Goal: Task Accomplishment & Management: Complete application form

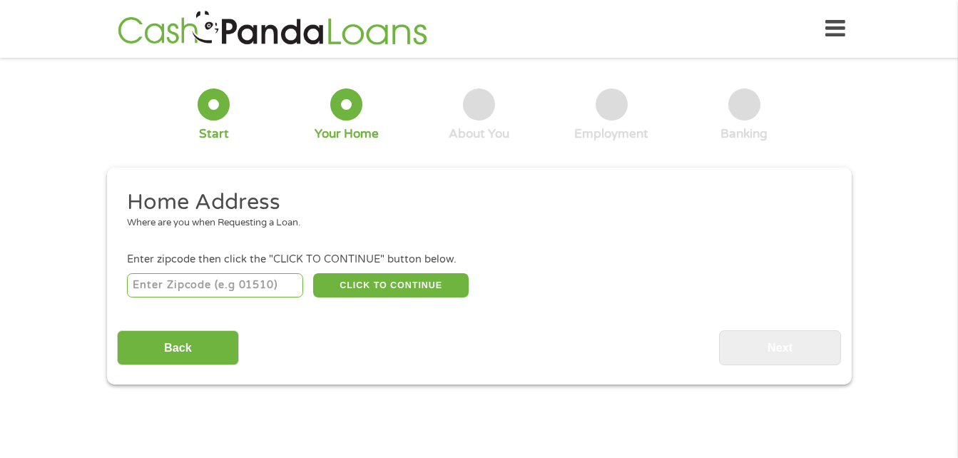
click at [233, 288] on input "number" at bounding box center [215, 285] width 176 height 24
type input "35621"
click at [355, 290] on button "CLICK TO CONTINUE" at bounding box center [391, 285] width 156 height 24
type input "35621"
type input "Eva"
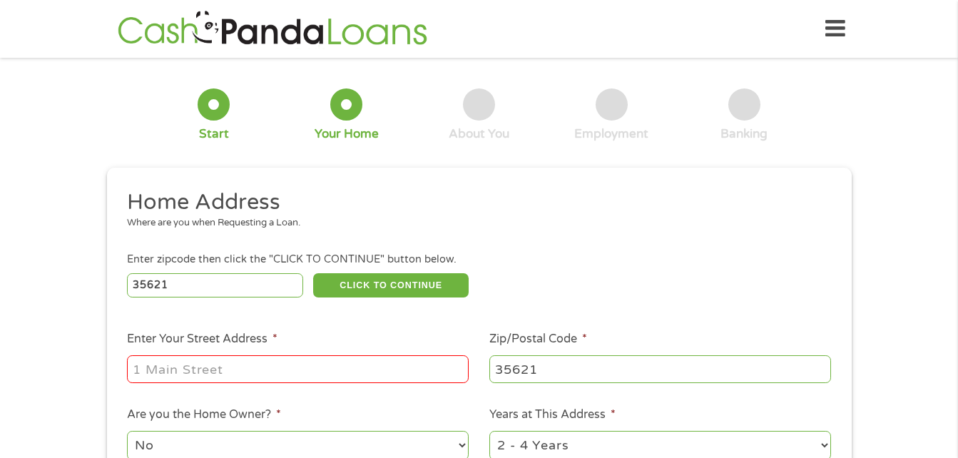
click at [255, 358] on input "Enter Your Street Address *" at bounding box center [298, 368] width 342 height 27
type input "[STREET_ADDRESS][PERSON_NAME]"
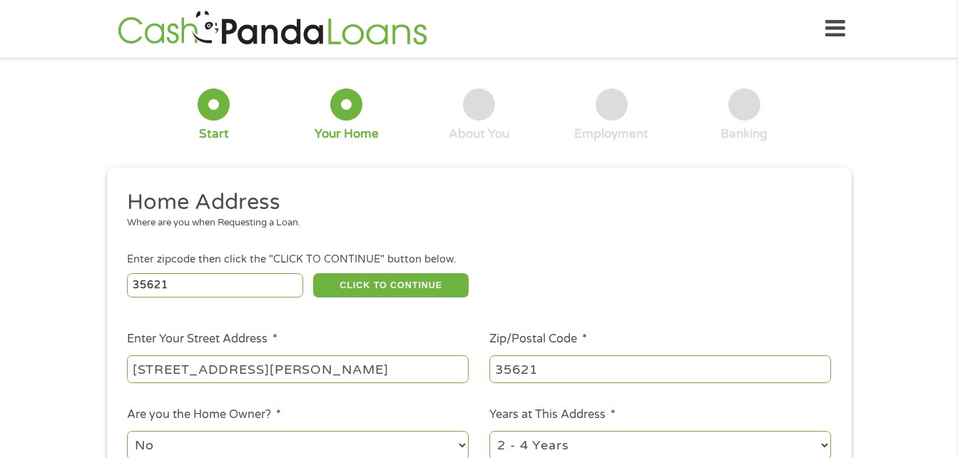
scroll to position [2, 0]
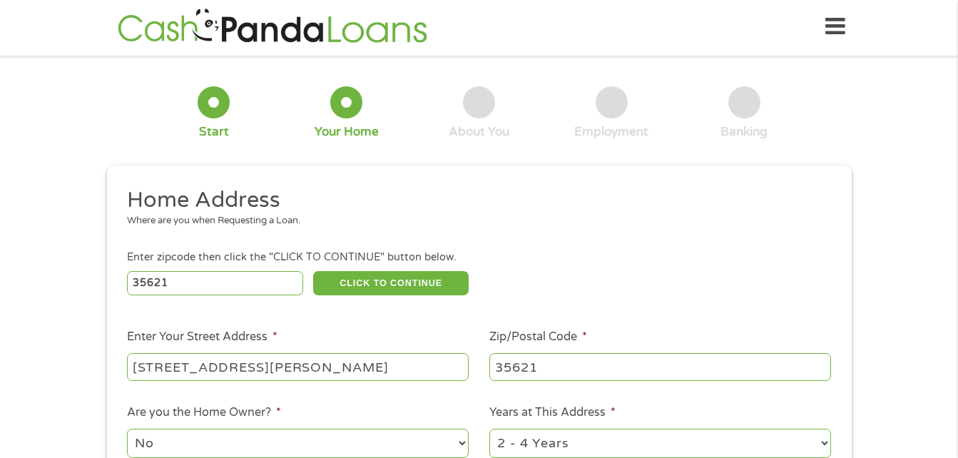
click at [314, 435] on select "No Yes" at bounding box center [298, 443] width 342 height 29
select select "yes"
click at [127, 429] on select "No Yes" at bounding box center [298, 443] width 342 height 29
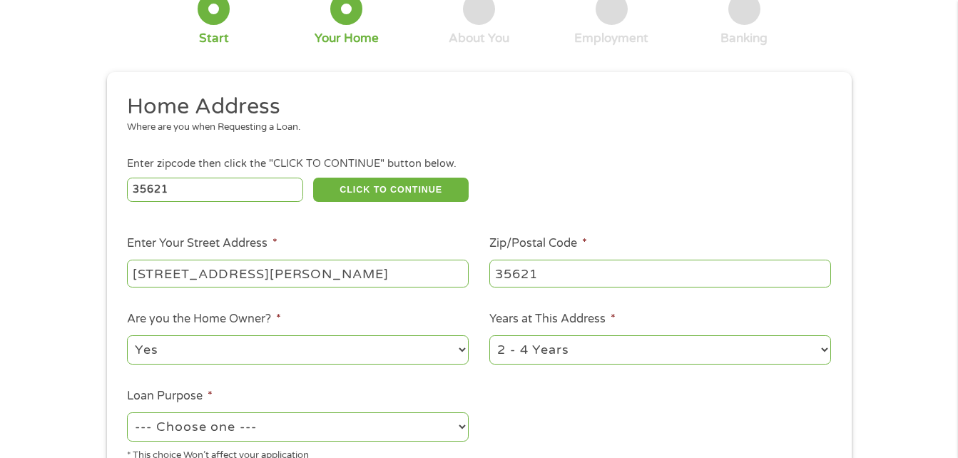
scroll to position [100, 0]
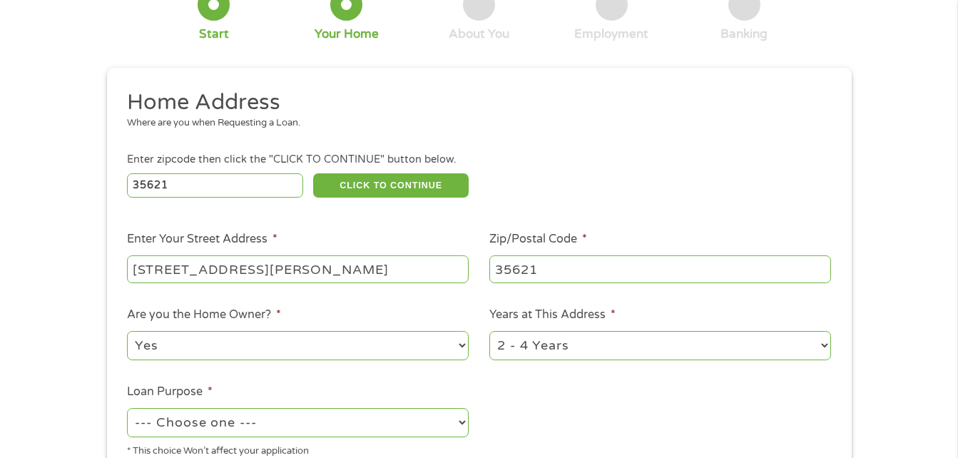
click at [605, 333] on select "1 Year or less 1 - 2 Years 2 - 4 Years Over 4 Years" at bounding box center [661, 345] width 342 height 29
select select "60months"
click at [490, 331] on select "1 Year or less 1 - 2 Years 2 - 4 Years Over 4 Years" at bounding box center [661, 345] width 342 height 29
click at [393, 429] on select "--- Choose one --- Pay Bills Debt Consolidation Home Improvement Major Purchase…" at bounding box center [298, 422] width 342 height 29
select select "paybills"
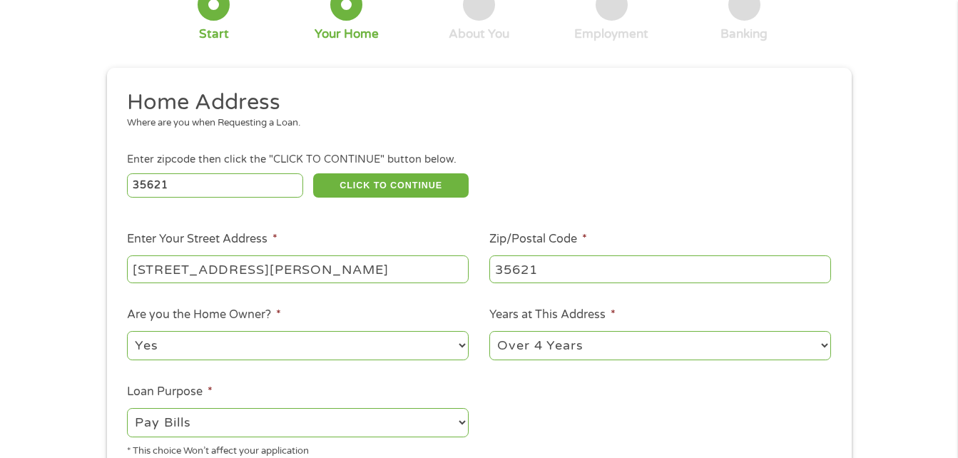
click at [127, 408] on select "--- Choose one --- Pay Bills Debt Consolidation Home Improvement Major Purchase…" at bounding box center [298, 422] width 342 height 29
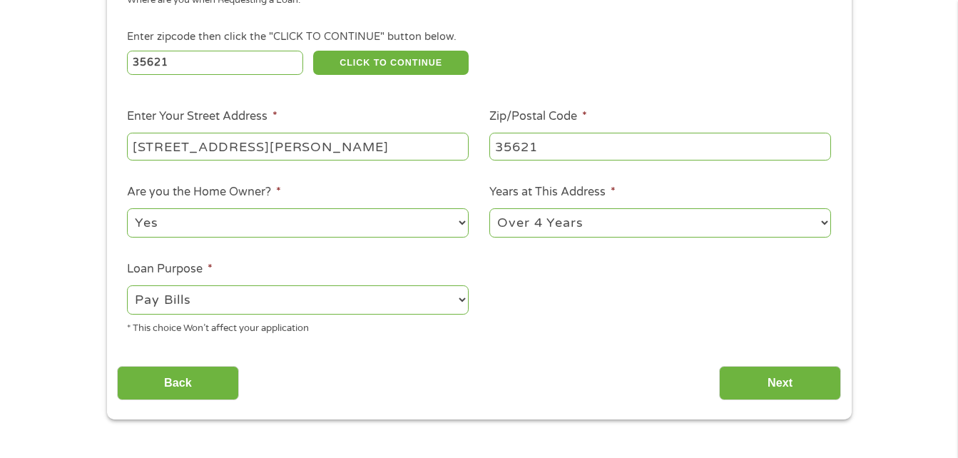
scroll to position [227, 0]
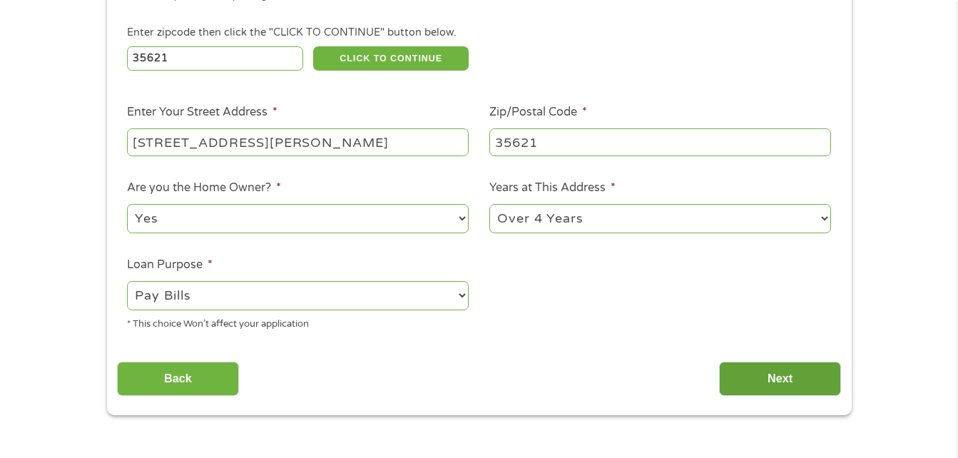
click at [736, 377] on input "Next" at bounding box center [780, 379] width 122 height 35
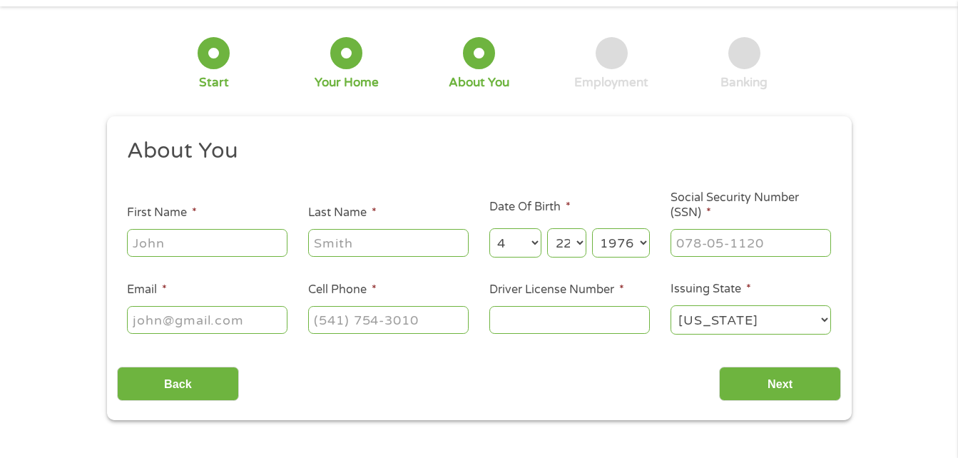
scroll to position [0, 0]
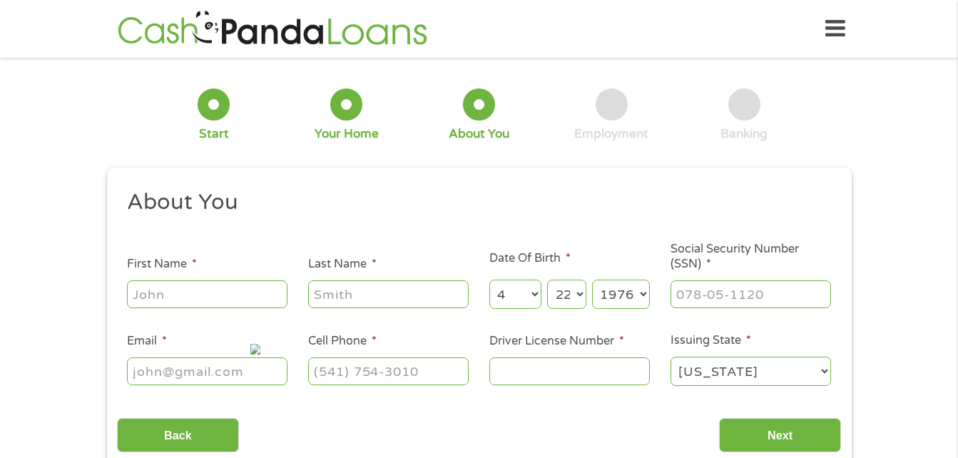
click at [219, 300] on input "First Name *" at bounding box center [207, 293] width 161 height 27
type input "[PERSON_NAME]"
type input "[EMAIL_ADDRESS][DOMAIN_NAME]"
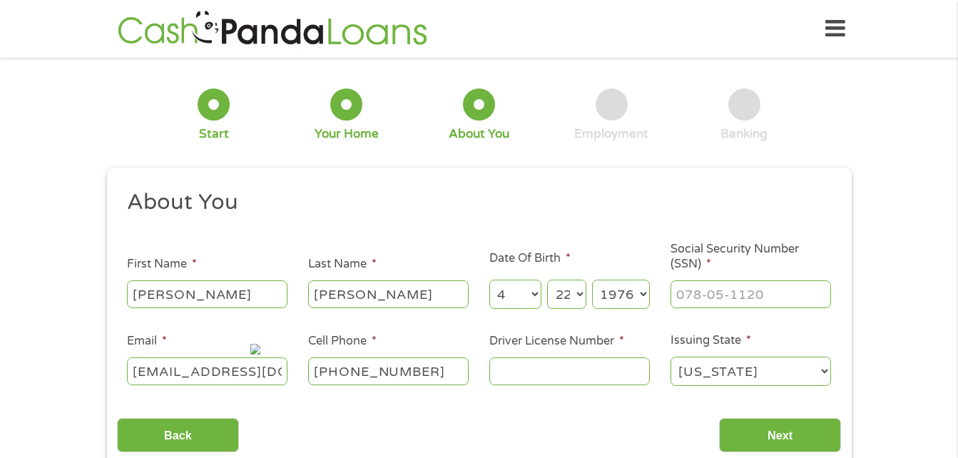
click at [426, 377] on input "[PHONE_NUMBER]" at bounding box center [388, 371] width 161 height 27
type input "[PHONE_NUMBER]"
click at [715, 284] on input "___-__-____" at bounding box center [751, 293] width 161 height 27
type input "420-04-7140"
type input "6178040"
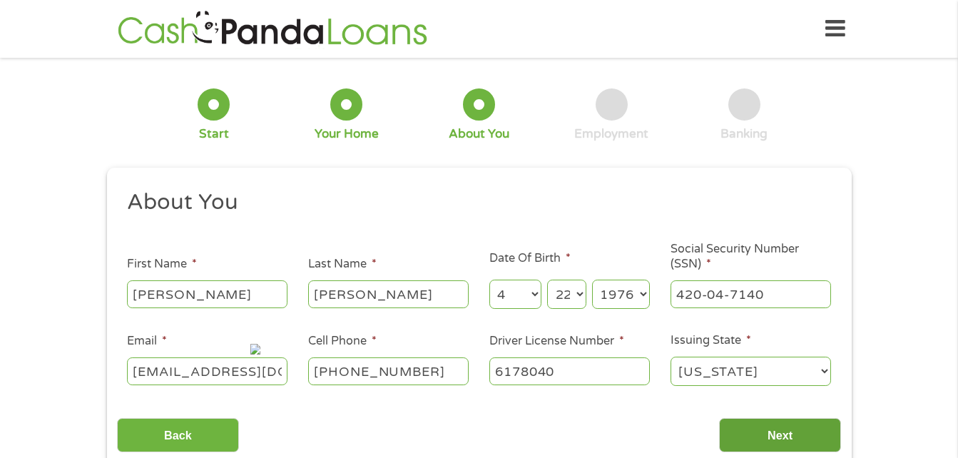
click at [816, 430] on input "Next" at bounding box center [780, 435] width 122 height 35
click at [803, 432] on input "Next" at bounding box center [780, 435] width 122 height 35
click at [776, 440] on input "Next" at bounding box center [780, 435] width 122 height 35
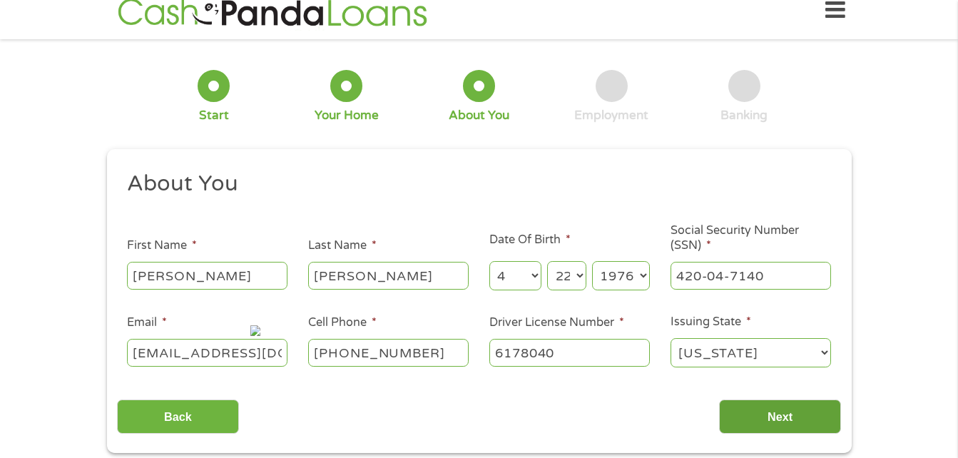
scroll to position [18, 0]
click at [772, 423] on input "Next" at bounding box center [780, 417] width 122 height 35
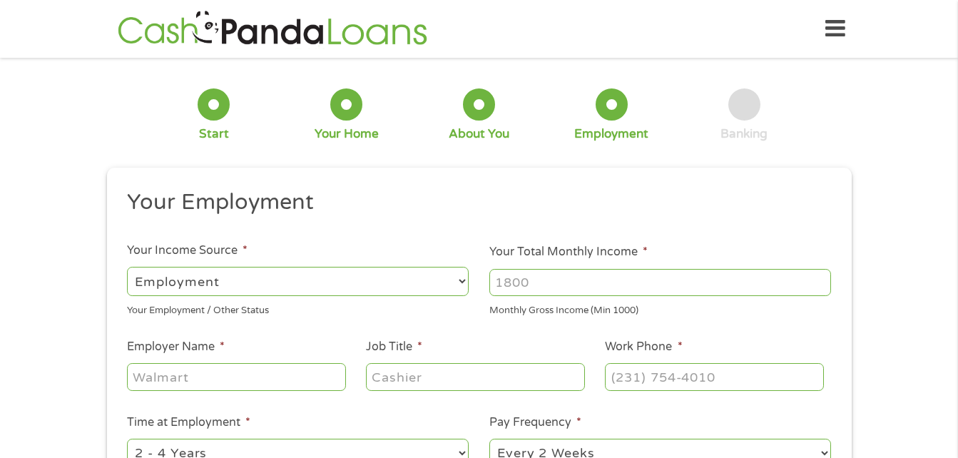
scroll to position [6, 6]
click at [388, 291] on select "--- Choose one --- Employment [DEMOGRAPHIC_DATA] Benefits" at bounding box center [298, 281] width 342 height 29
click at [127, 267] on select "--- Choose one --- Employment [DEMOGRAPHIC_DATA] Benefits" at bounding box center [298, 281] width 342 height 29
click at [510, 287] on input "Your Total Monthly Income *" at bounding box center [661, 282] width 342 height 27
type input "2"
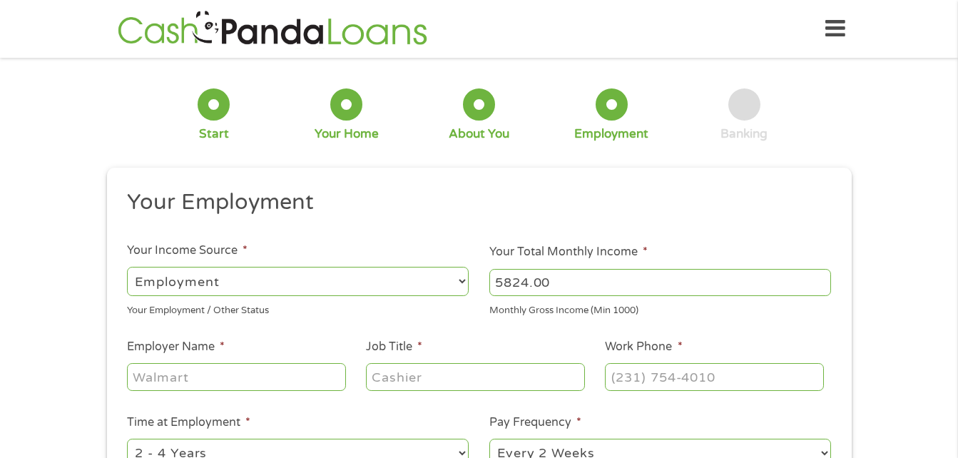
type input "5824.00"
type input "Toyota Motor Manufacturing of [US_STATE]"
type input "Production"
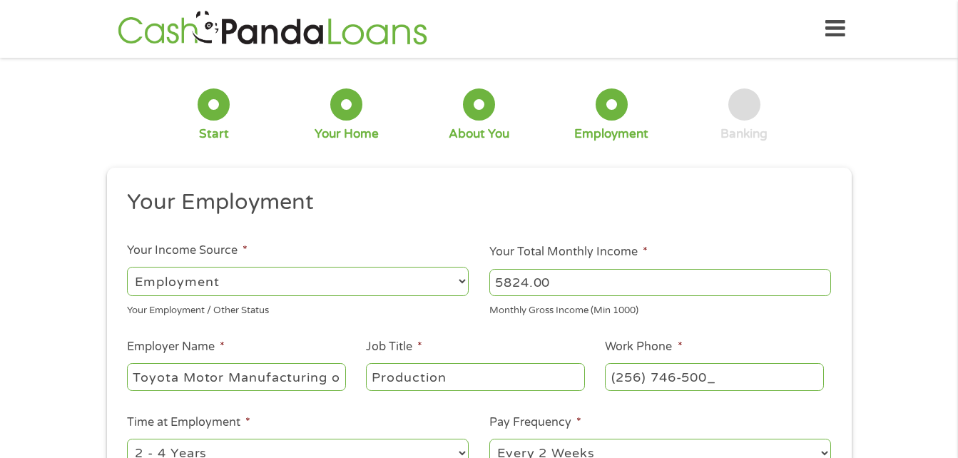
type input "[PHONE_NUMBER]"
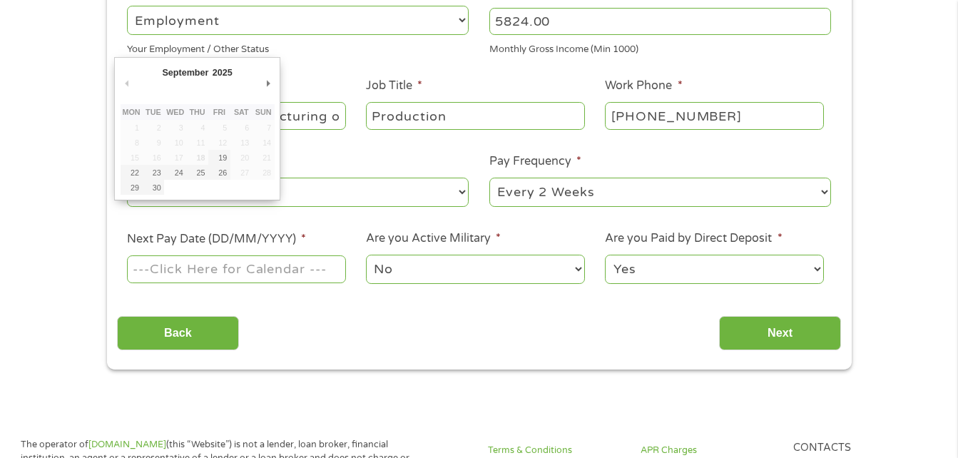
scroll to position [301, 0]
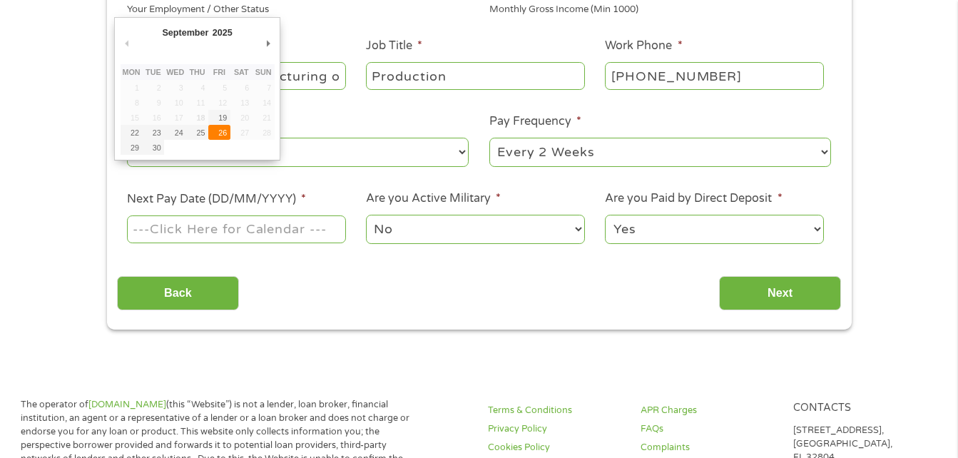
type input "[DATE]"
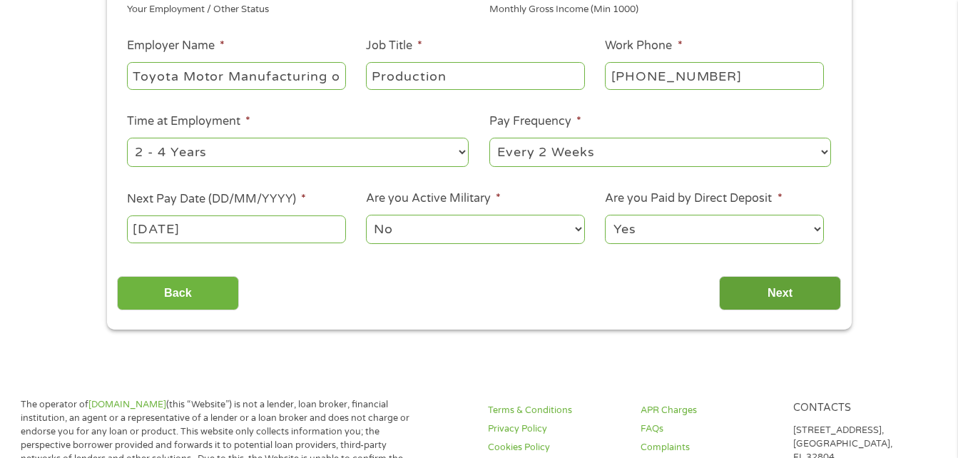
click at [748, 303] on input "Next" at bounding box center [780, 293] width 122 height 35
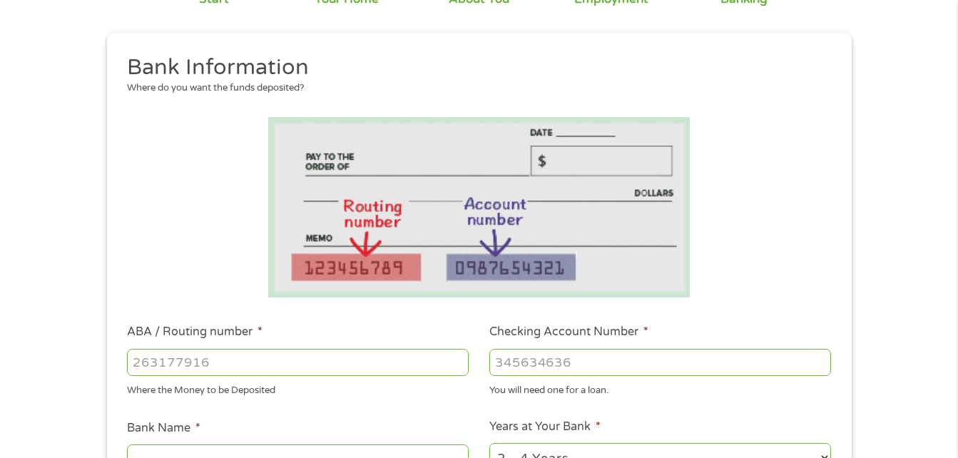
scroll to position [141, 0]
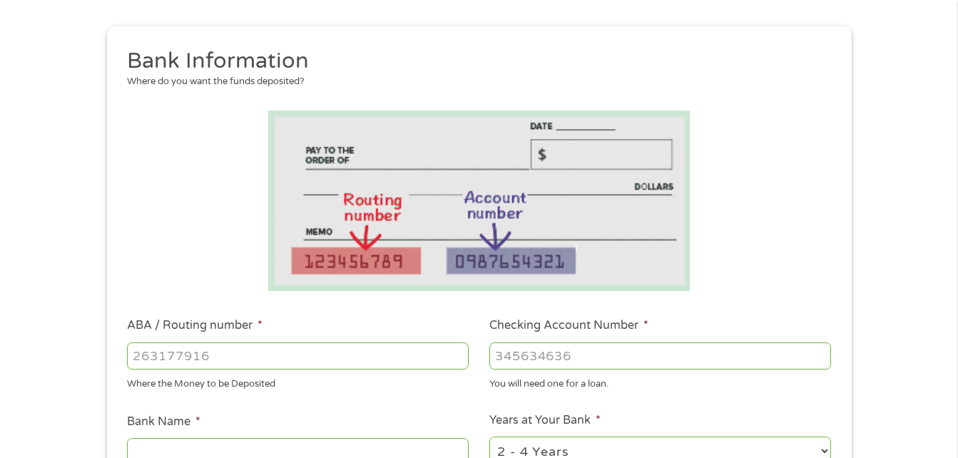
click at [423, 355] on input "ABA / Routing number *" at bounding box center [298, 356] width 342 height 27
type input "062203890"
type input "PREMIER BANK OF THE SOUTH"
type input "062203890"
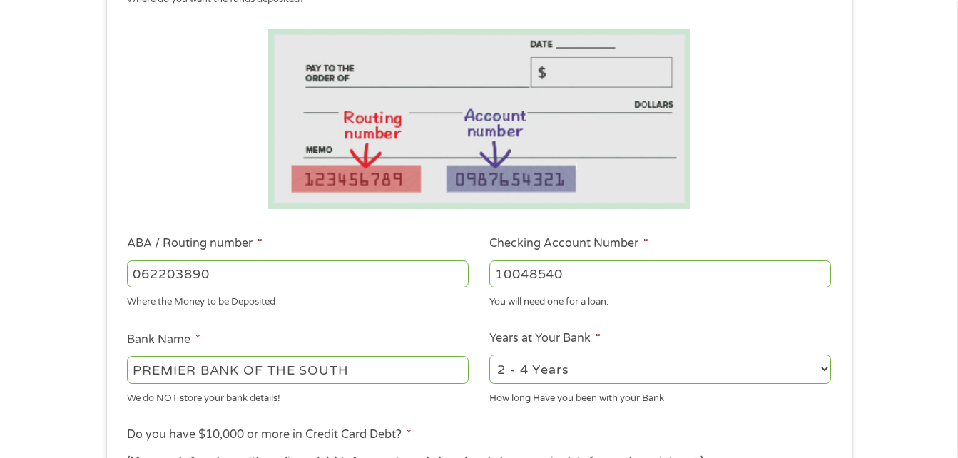
scroll to position [225, 0]
type input "10048540"
click at [577, 368] on select "2 - 4 Years 6 - 12 Months 1 - 2 Years Over 4 Years" at bounding box center [661, 367] width 342 height 29
select select "60months"
click at [490, 353] on select "2 - 4 Years 6 - 12 Months 1 - 2 Years Over 4 Years" at bounding box center [661, 367] width 342 height 29
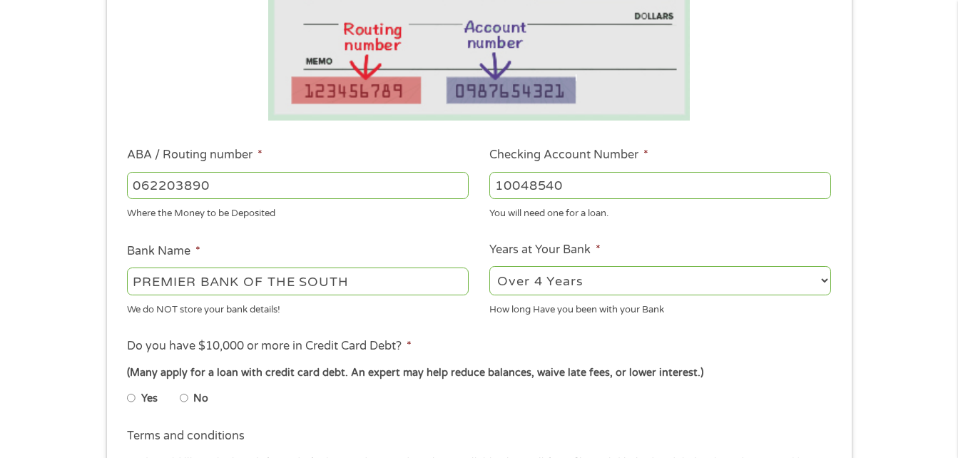
scroll to position [313, 0]
click at [186, 397] on input "No" at bounding box center [184, 396] width 9 height 23
radio input "true"
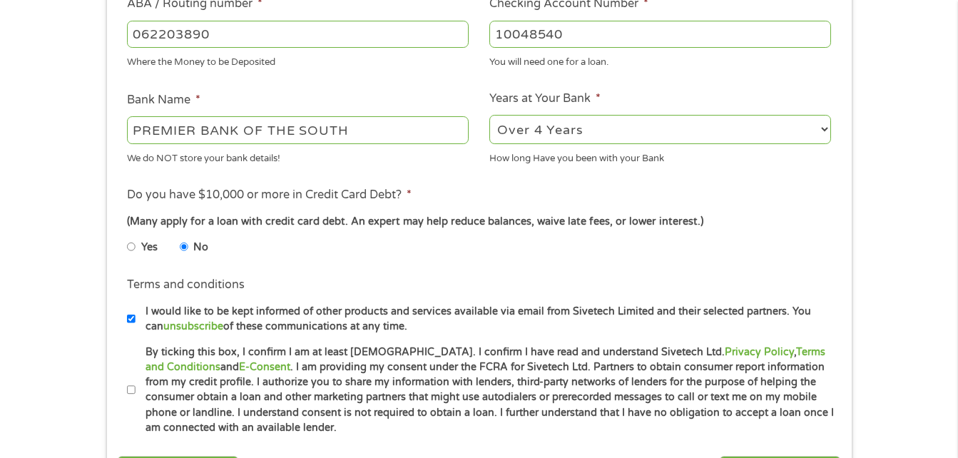
scroll to position [464, 0]
click at [131, 317] on input "I would like to be kept informed of other products and services available via e…" at bounding box center [131, 318] width 9 height 23
checkbox input "false"
click at [131, 387] on input "By ticking this box, I confirm I am at least [DEMOGRAPHIC_DATA]. I confirm I ha…" at bounding box center [131, 389] width 9 height 23
checkbox input "true"
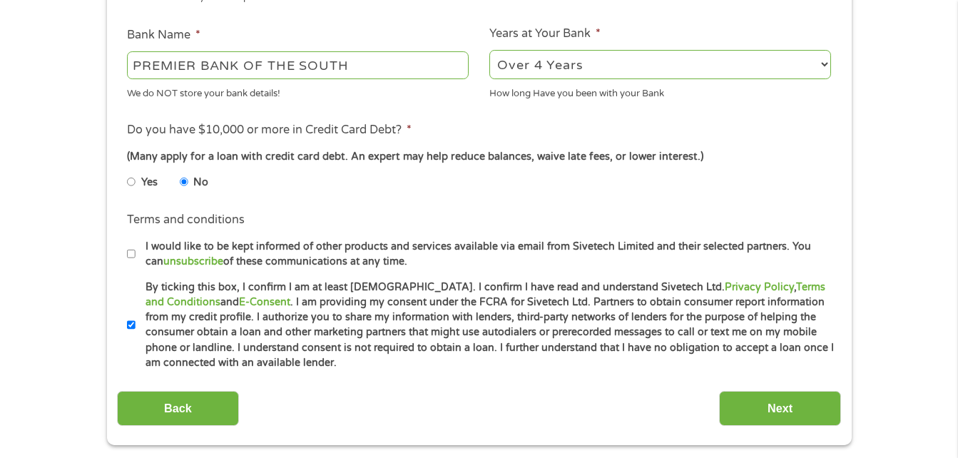
scroll to position [529, 0]
click at [738, 403] on input "Next" at bounding box center [780, 407] width 122 height 35
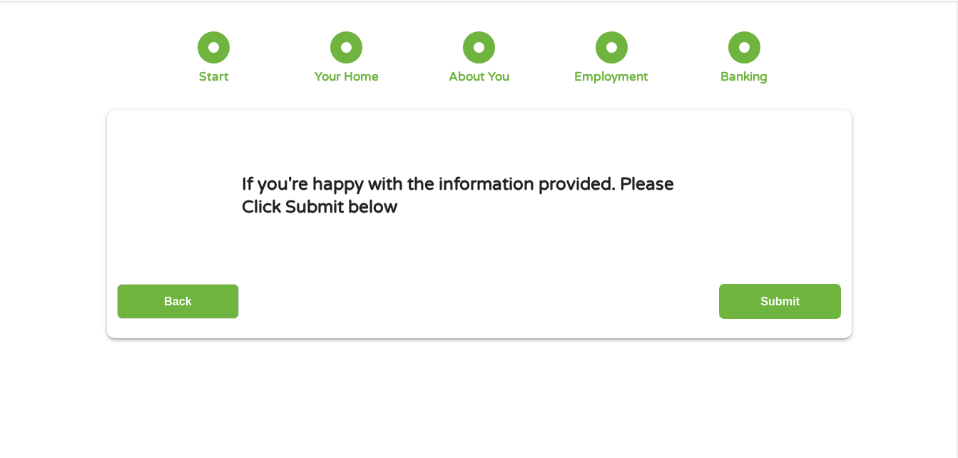
scroll to position [0, 0]
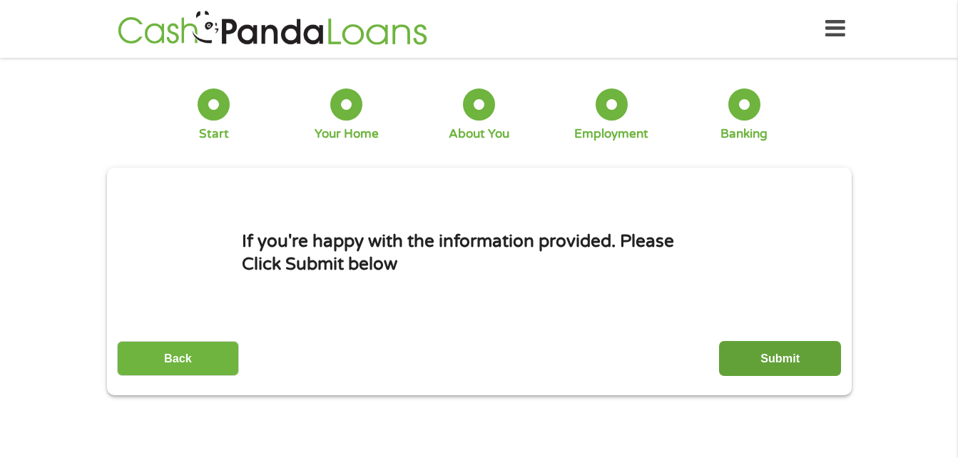
click at [737, 355] on input "Submit" at bounding box center [780, 358] width 122 height 35
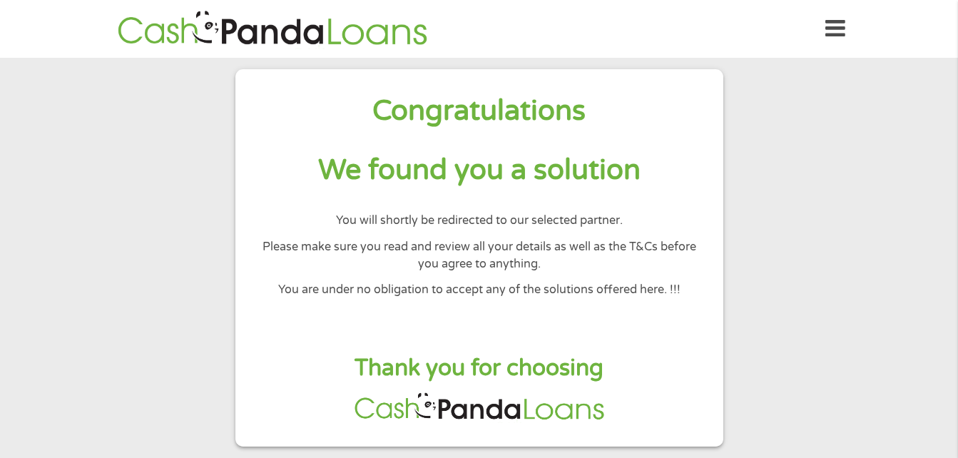
click at [833, 29] on icon at bounding box center [836, 28] width 20 height 35
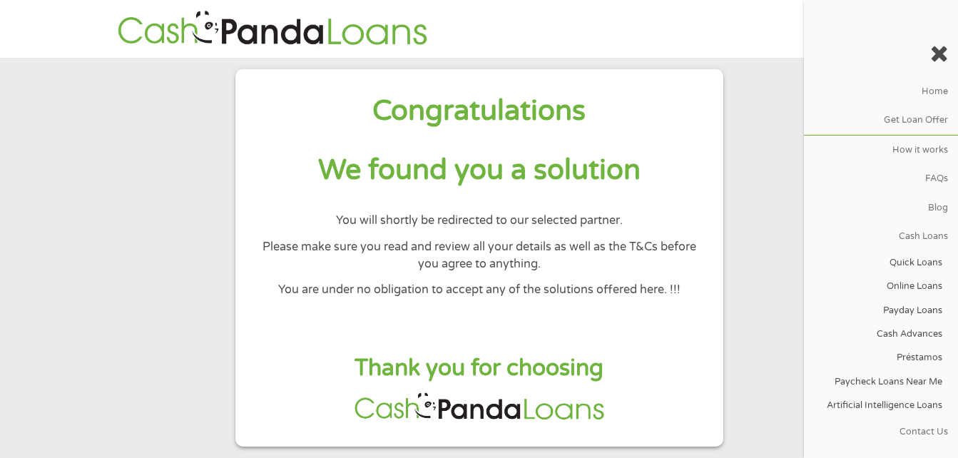
click at [761, 76] on section "Congratulations We found you a solution You will shortly be redirected to our s…" at bounding box center [479, 258] width 958 height 400
click at [935, 54] on icon at bounding box center [940, 53] width 18 height 23
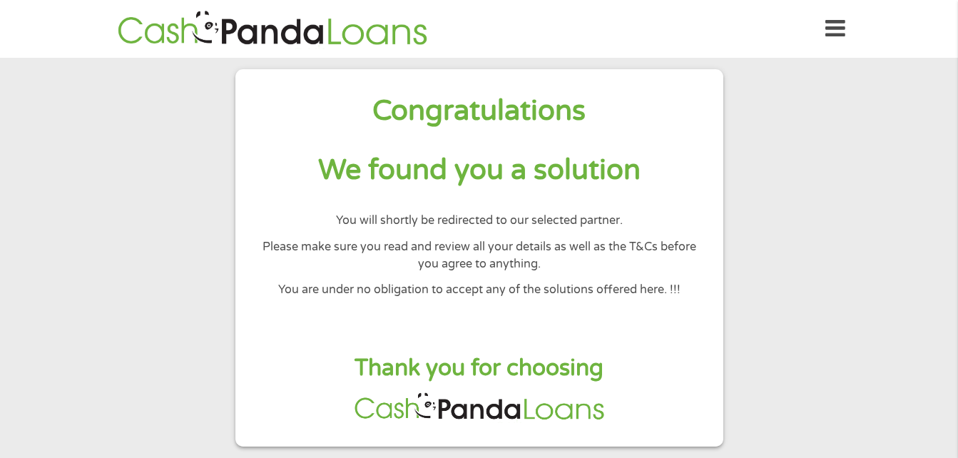
click at [841, 34] on icon at bounding box center [836, 28] width 20 height 35
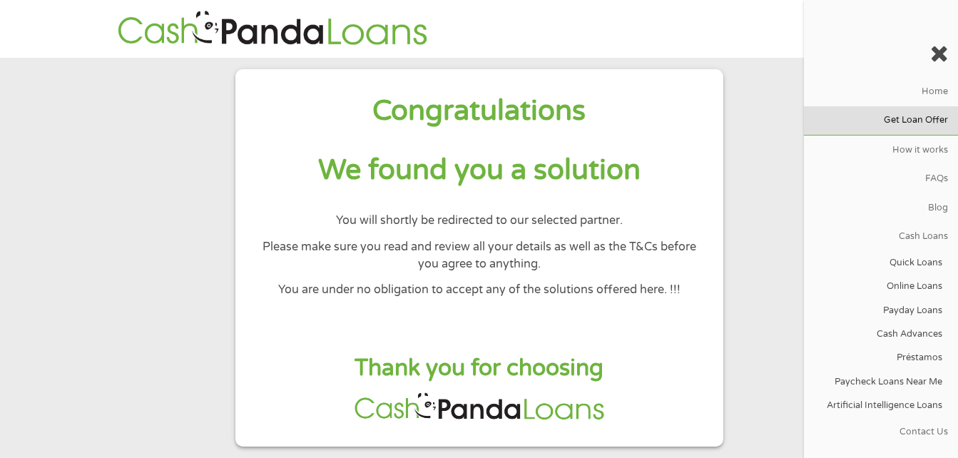
click at [895, 113] on link "Get Loan Offer" at bounding box center [881, 120] width 154 height 29
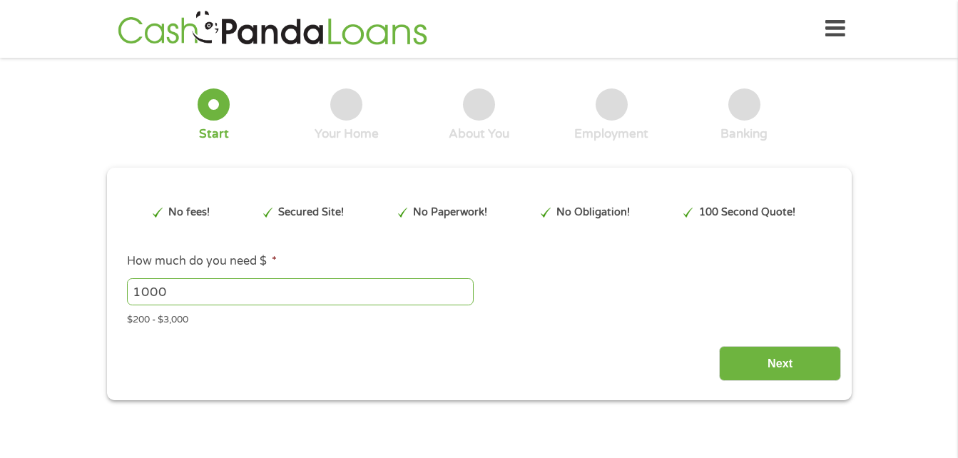
type input "EAIaIQobChMIgpvAhOfijwMVbZXuAR1XRRotEAAYAyAAEgJS5_D_BwE"
click at [416, 282] on input "1000" at bounding box center [300, 291] width 347 height 27
type input "1"
type input "3000"
click at [736, 363] on input "Next" at bounding box center [780, 363] width 122 height 35
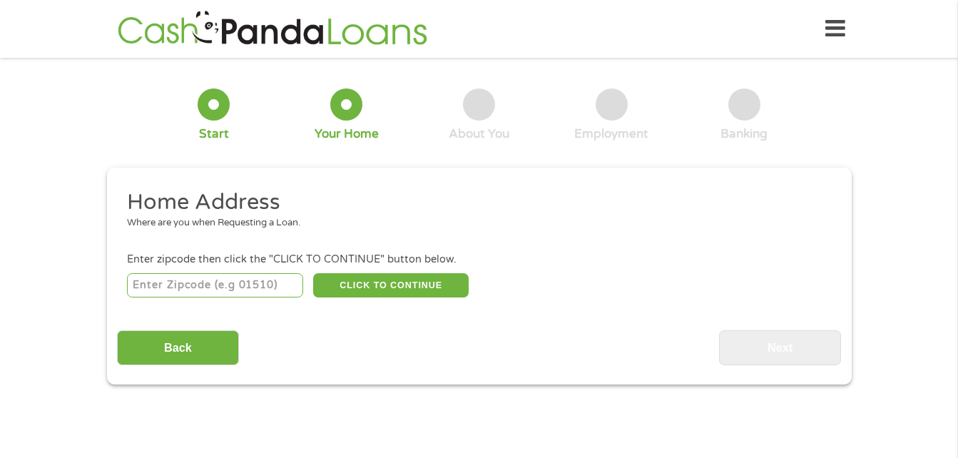
click at [147, 282] on input "number" at bounding box center [215, 285] width 176 height 24
type input "35621"
click at [425, 287] on button "CLICK TO CONTINUE" at bounding box center [391, 285] width 156 height 24
type input "35621"
type input "Eva"
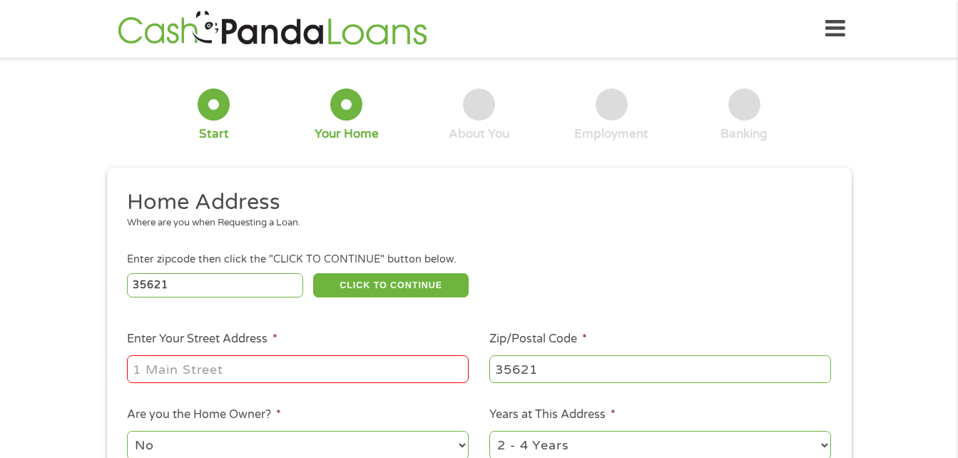
click at [363, 365] on input "Enter Your Street Address *" at bounding box center [298, 368] width 342 height 27
type input "[STREET_ADDRESS][PERSON_NAME]"
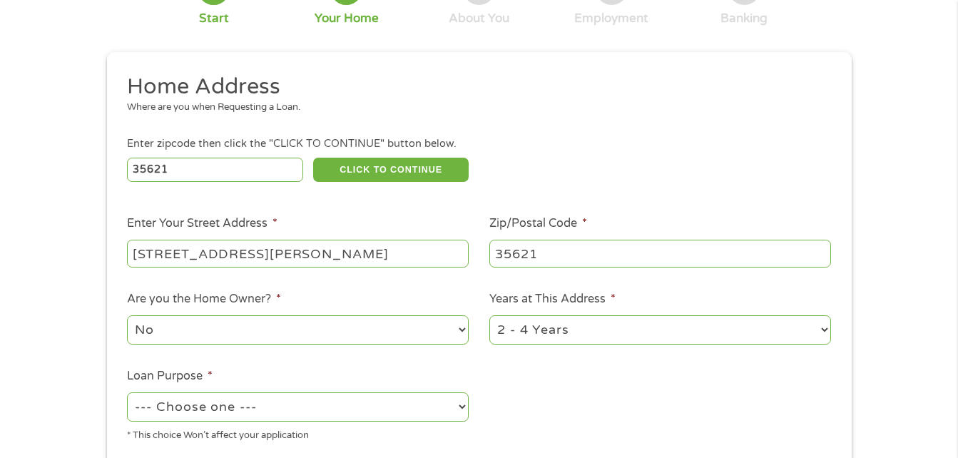
scroll to position [126, 0]
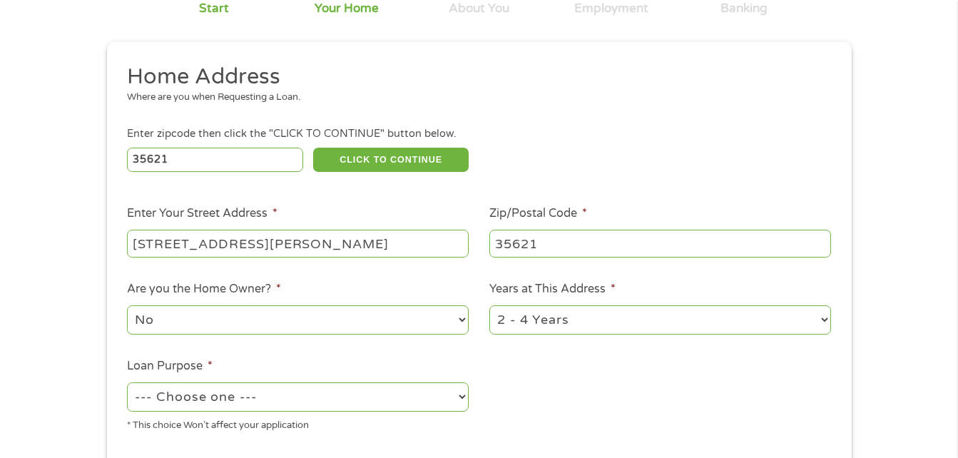
click at [278, 334] on select "No Yes" at bounding box center [298, 319] width 342 height 29
select select "yes"
click at [127, 305] on select "No Yes" at bounding box center [298, 319] width 342 height 29
click at [513, 328] on select "1 Year or less 1 - 2 Years 2 - 4 Years Over 4 Years" at bounding box center [661, 319] width 342 height 29
select select "60months"
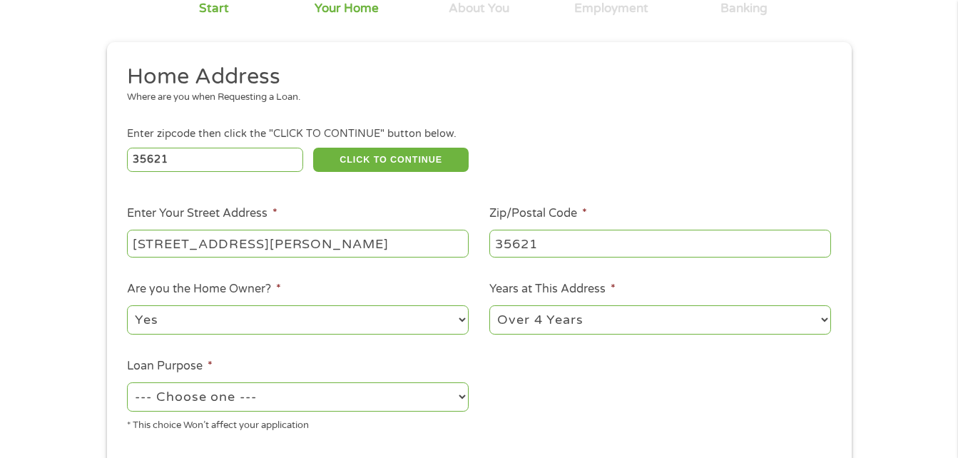
click at [490, 305] on select "1 Year or less 1 - 2 Years 2 - 4 Years Over 4 Years" at bounding box center [661, 319] width 342 height 29
click at [179, 396] on select "--- Choose one --- Pay Bills Debt Consolidation Home Improvement Major Purchase…" at bounding box center [298, 396] width 342 height 29
click at [127, 382] on select "--- Choose one --- Pay Bills Debt Consolidation Home Improvement Major Purchase…" at bounding box center [298, 396] width 342 height 29
click at [158, 402] on select "--- Choose one --- Pay Bills Debt Consolidation Home Improvement Major Purchase…" at bounding box center [298, 396] width 342 height 29
select select "paybills"
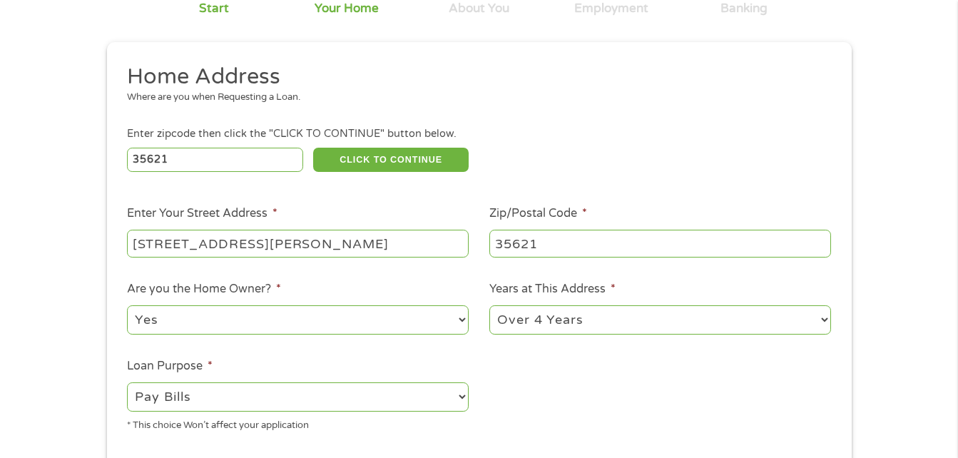
click at [127, 382] on select "--- Choose one --- Pay Bills Debt Consolidation Home Improvement Major Purchase…" at bounding box center [298, 396] width 342 height 29
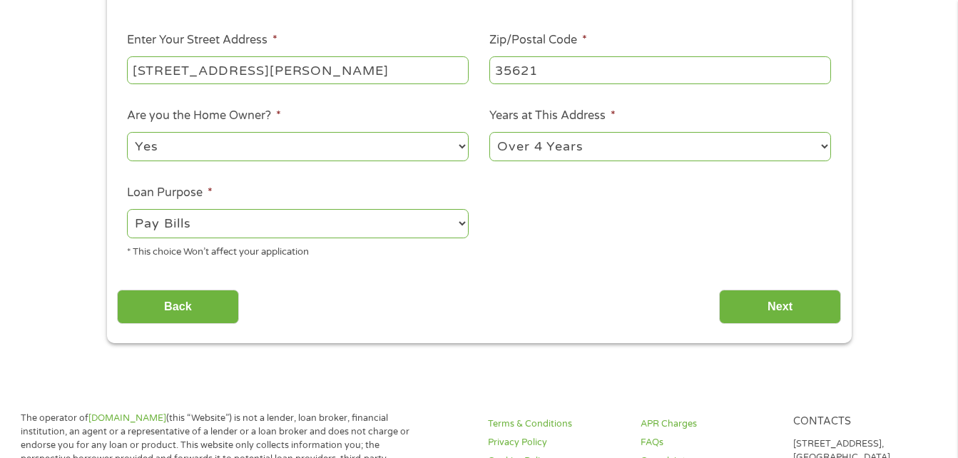
scroll to position [306, 0]
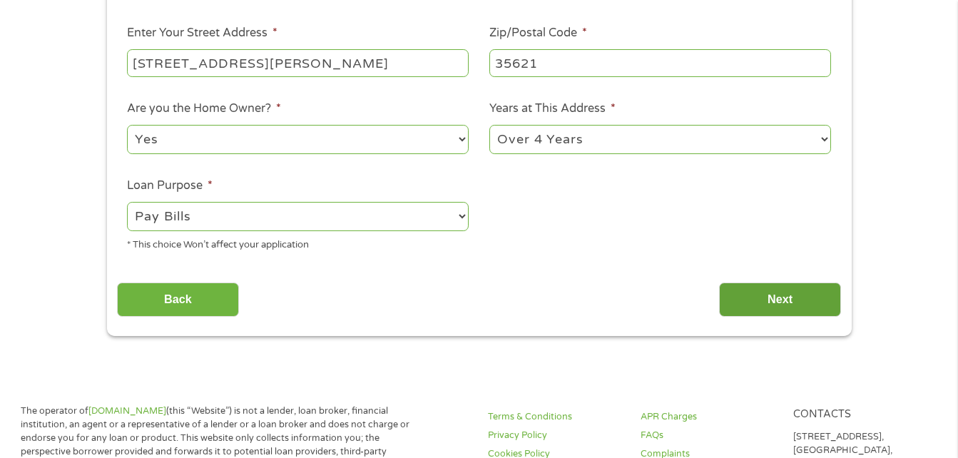
click at [749, 298] on input "Next" at bounding box center [780, 300] width 122 height 35
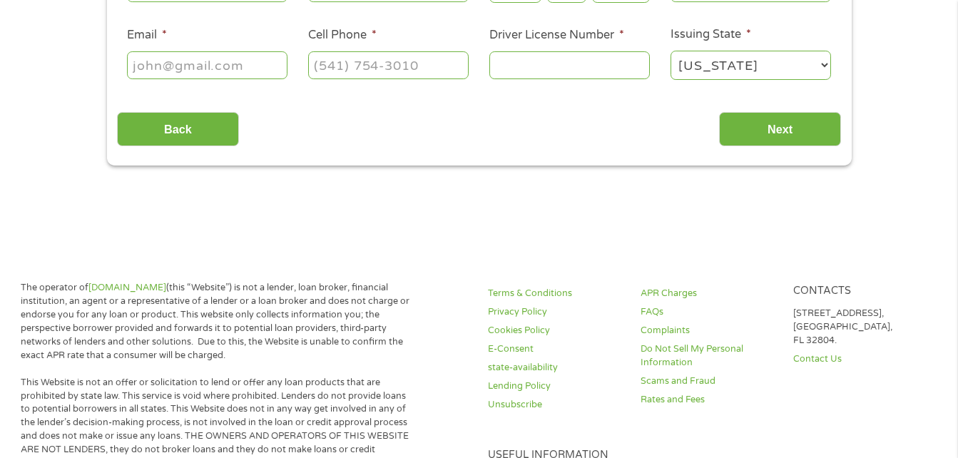
scroll to position [0, 0]
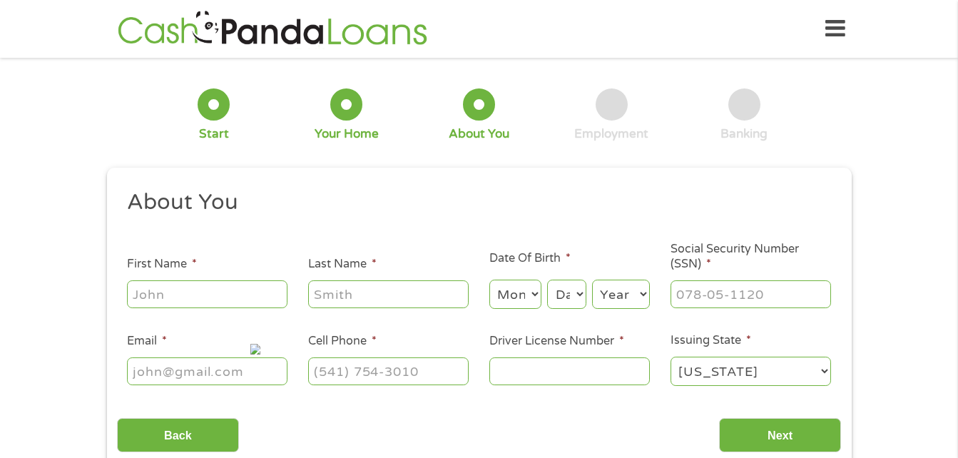
click at [217, 294] on input "First Name *" at bounding box center [207, 293] width 161 height 27
type input "[PERSON_NAME]"
select select "4"
select select "22"
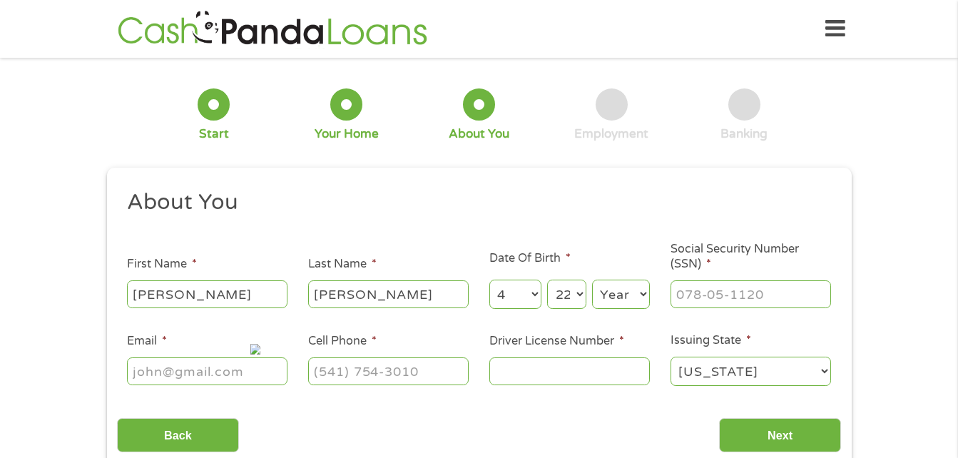
select select "1976"
type input "[EMAIL_ADDRESS][DOMAIN_NAME]"
click at [430, 368] on input "(256) 339-6743" at bounding box center [388, 371] width 161 height 27
type input "[PHONE_NUMBER]"
click at [711, 300] on input "Social Security Number (SSN) *" at bounding box center [751, 293] width 161 height 27
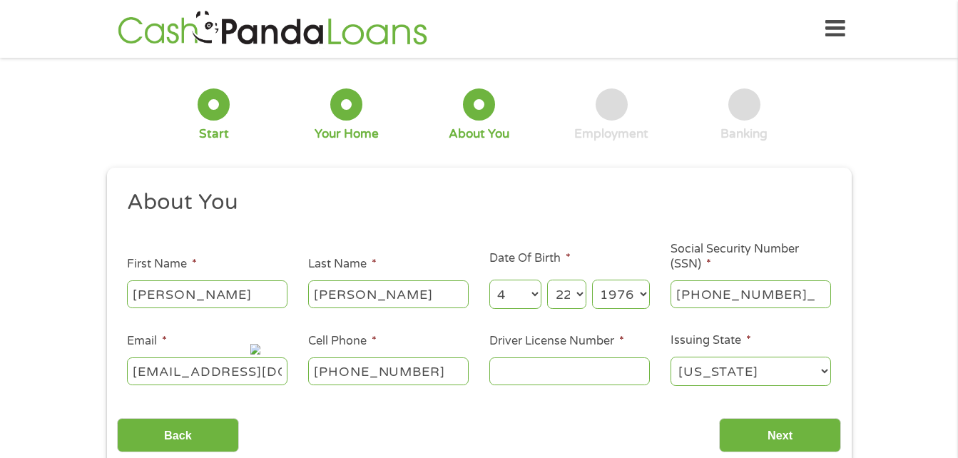
type input "420-04-7140"
click at [516, 376] on input "Driver License Number *" at bounding box center [570, 371] width 161 height 27
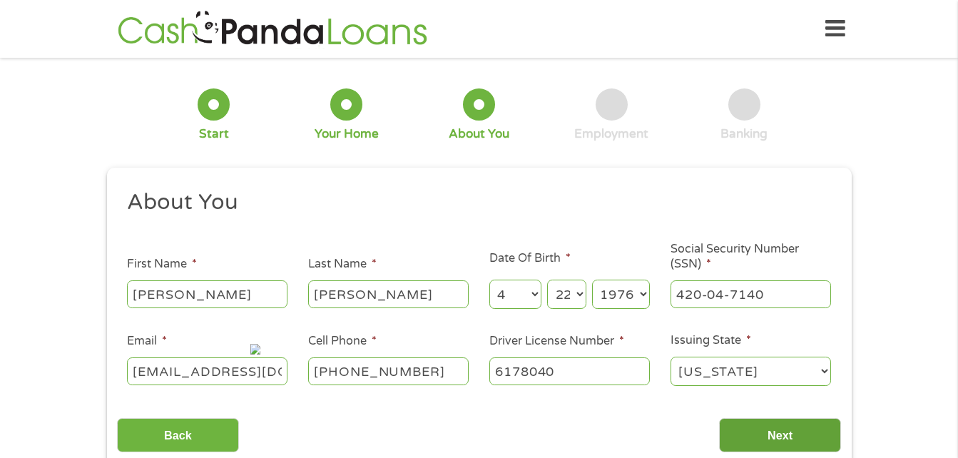
type input "6178040"
drag, startPoint x: 736, startPoint y: 446, endPoint x: 749, endPoint y: 443, distance: 13.2
click at [749, 443] on input "Next" at bounding box center [780, 435] width 122 height 35
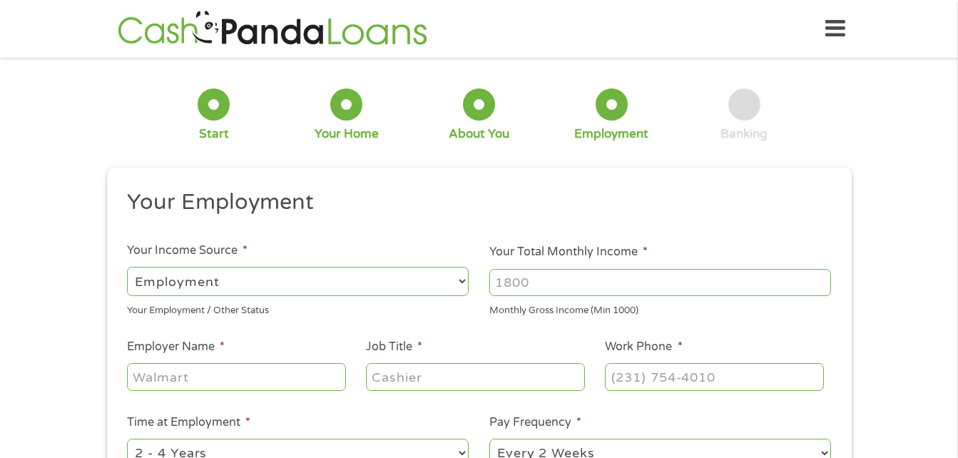
click at [716, 275] on input "Your Total Monthly Income *" at bounding box center [661, 282] width 342 height 27
type input "5824"
click at [147, 382] on input "Employer Name *" at bounding box center [236, 376] width 218 height 27
type input "t"
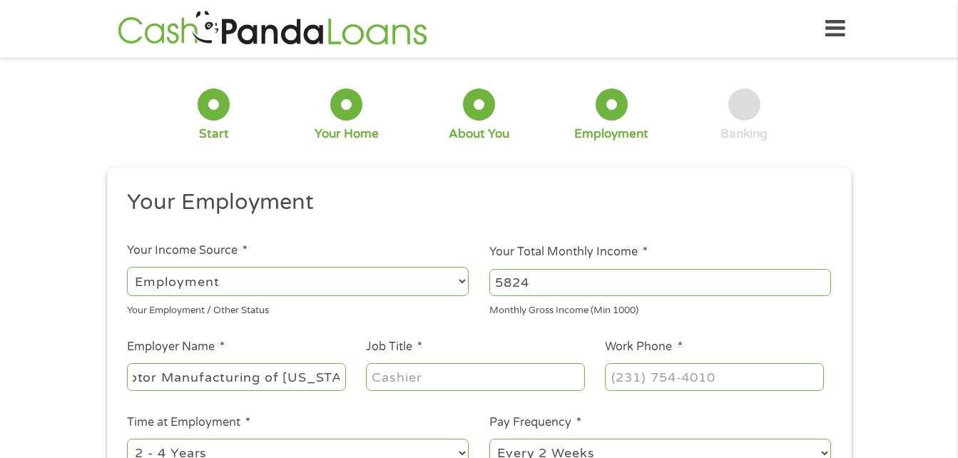
type input "Toyota Motor Manufacturing of [US_STATE]"
click at [393, 383] on input "Job Title *" at bounding box center [475, 376] width 218 height 27
type input "Production"
click at [617, 372] on input "Work Phone *" at bounding box center [714, 376] width 218 height 27
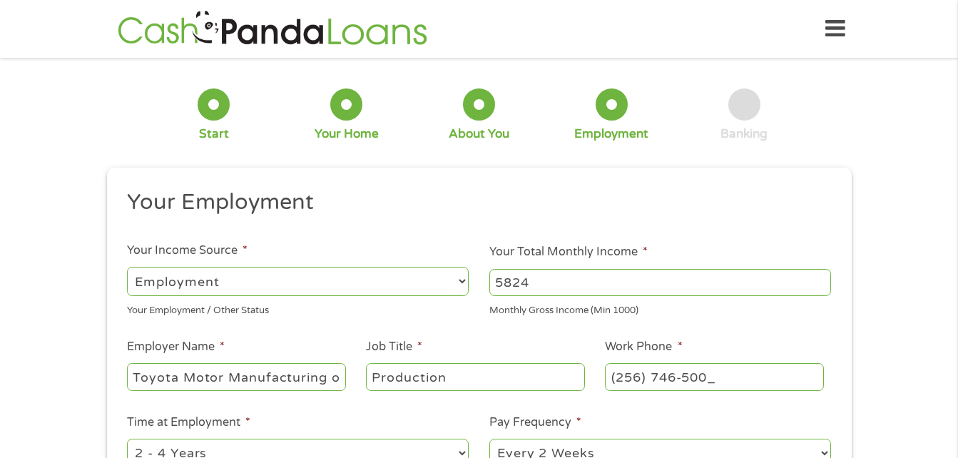
type input "[PHONE_NUMBER]"
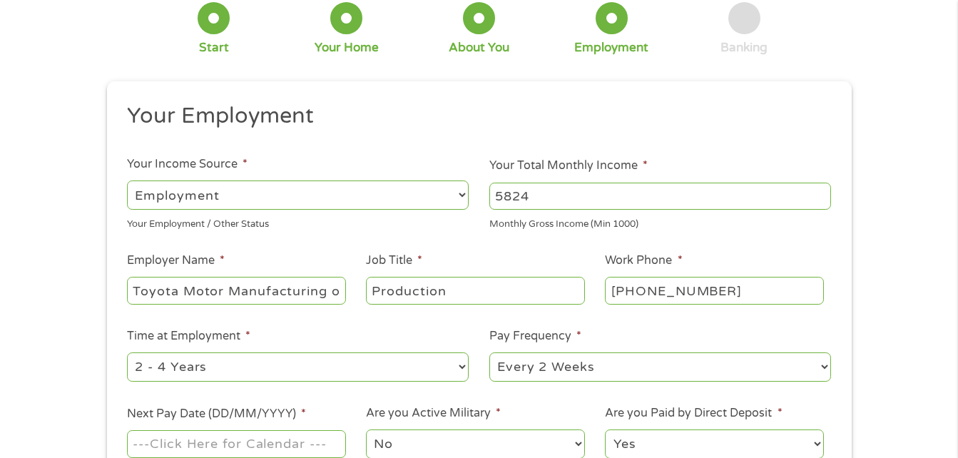
scroll to position [87, 0]
click at [138, 365] on select "--- Choose one --- 1 Year or less 1 - 2 Years 2 - 4 Years Over 4 Years" at bounding box center [298, 366] width 342 height 29
select select "60months"
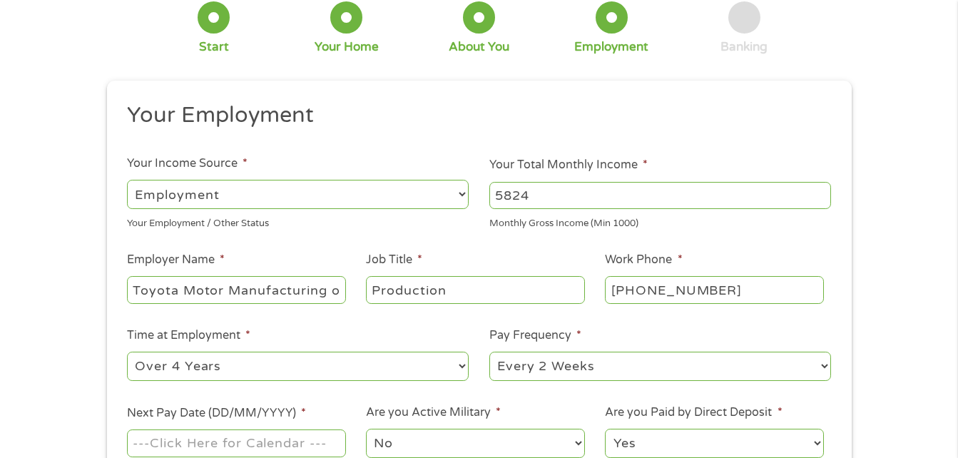
click at [127, 352] on select "--- Choose one --- 1 Year or less 1 - 2 Years 2 - 4 Years Over 4 Years" at bounding box center [298, 366] width 342 height 29
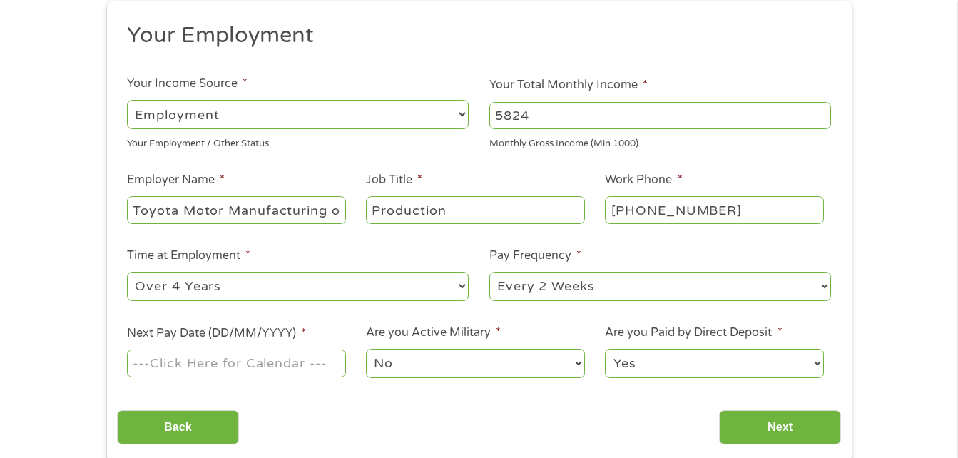
scroll to position [169, 0]
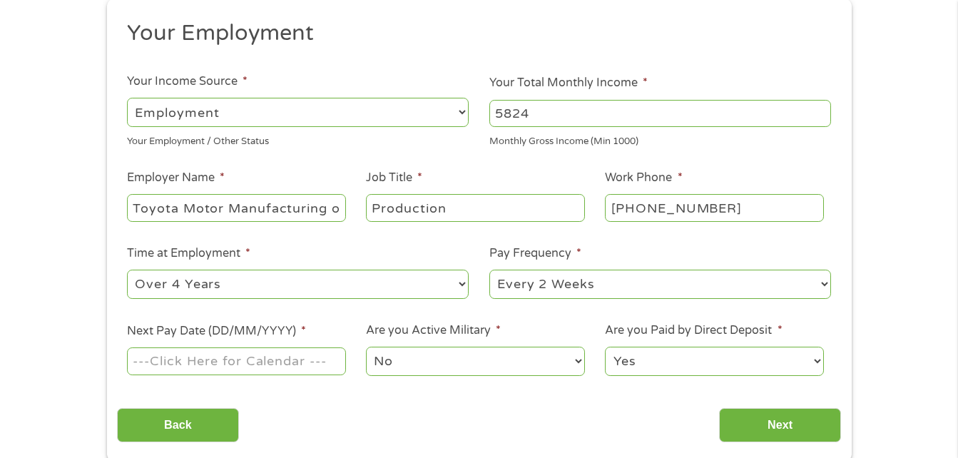
click at [233, 364] on input "Next Pay Date (DD/MM/YYYY) *" at bounding box center [236, 361] width 218 height 27
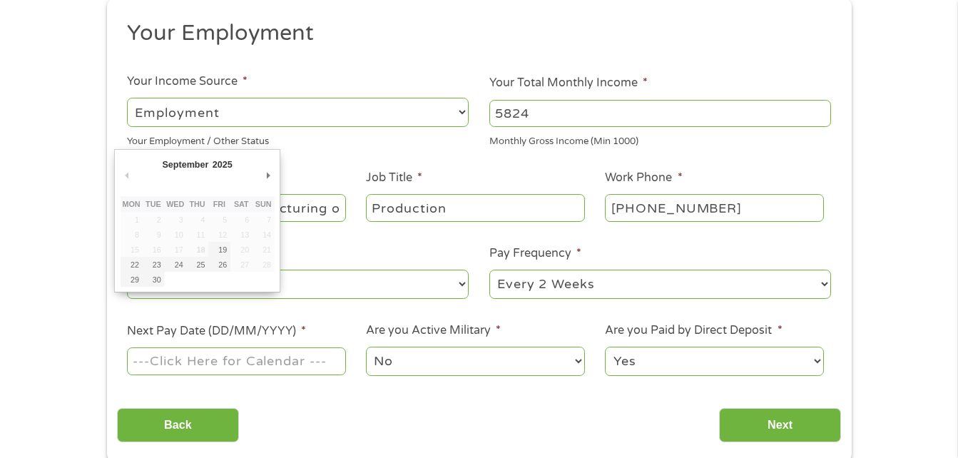
type input "[DATE]"
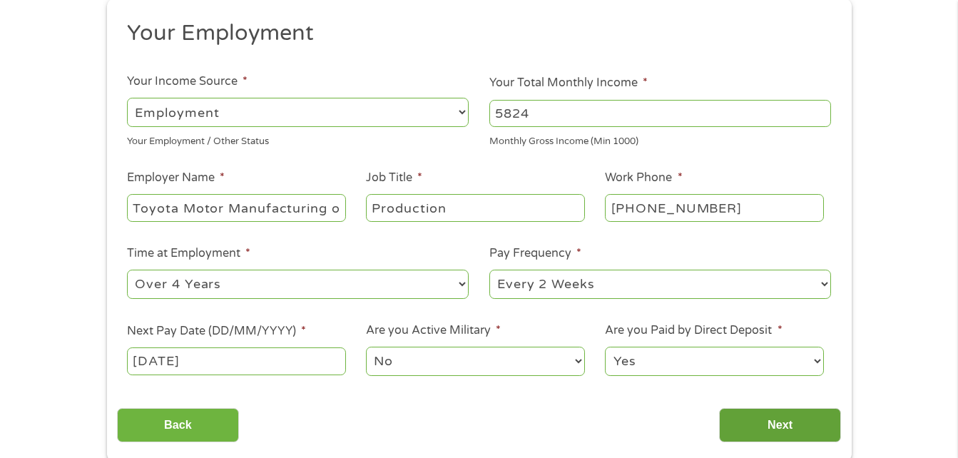
click at [776, 420] on input "Next" at bounding box center [780, 425] width 122 height 35
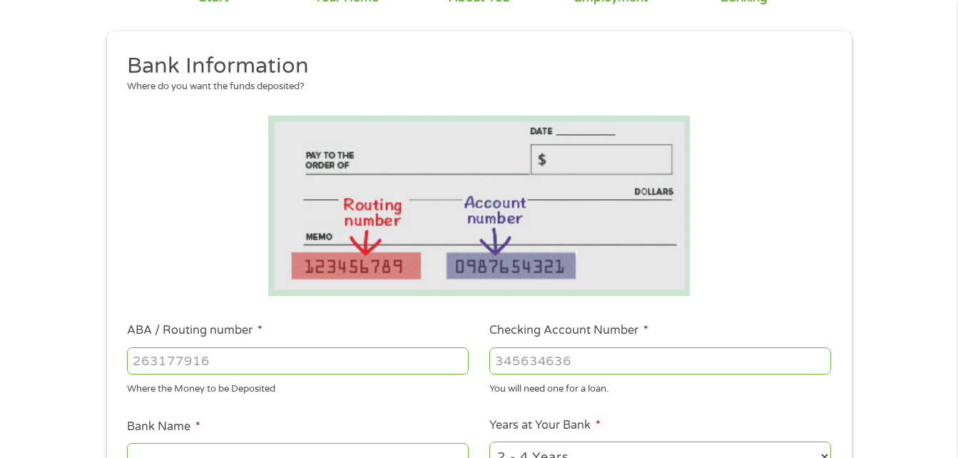
scroll to position [138, 0]
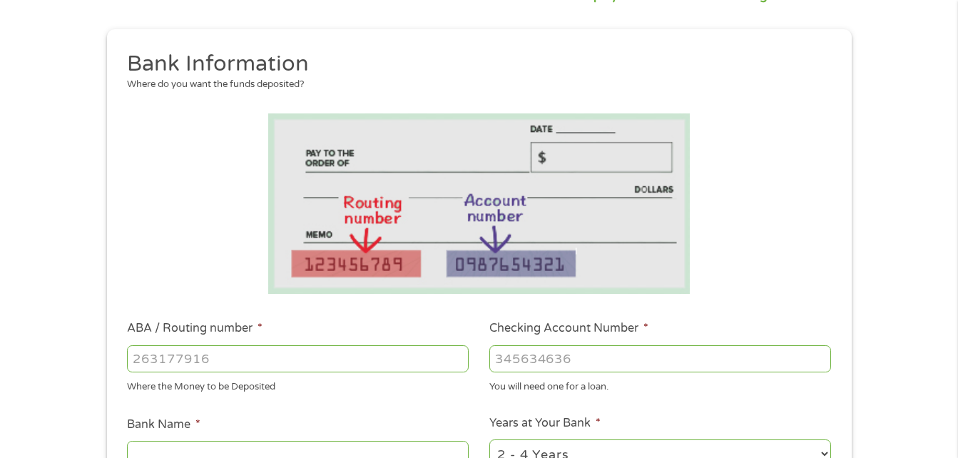
click at [188, 370] on input "ABA / Routing number *" at bounding box center [298, 358] width 342 height 27
type input "062203890"
type input "PREMIER BANK OF THE SOUTH"
type input "062203890"
click at [589, 360] on input "Checking Account Number *" at bounding box center [661, 358] width 342 height 27
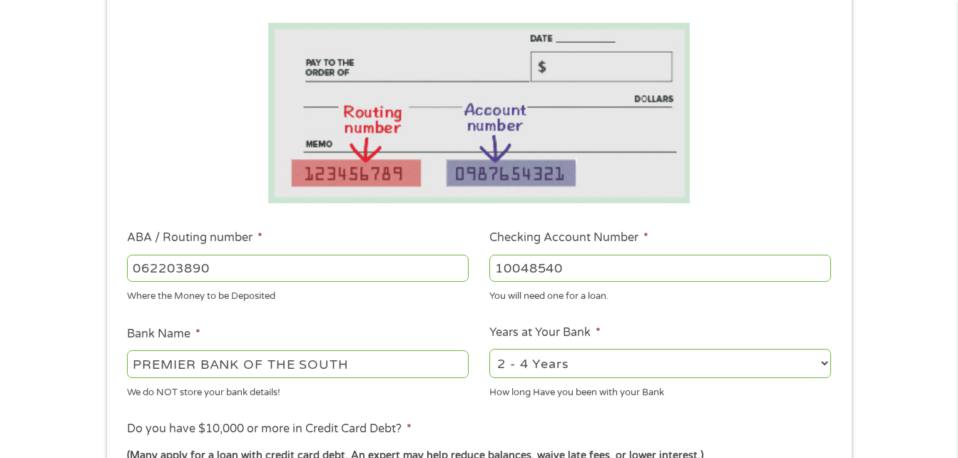
scroll to position [231, 0]
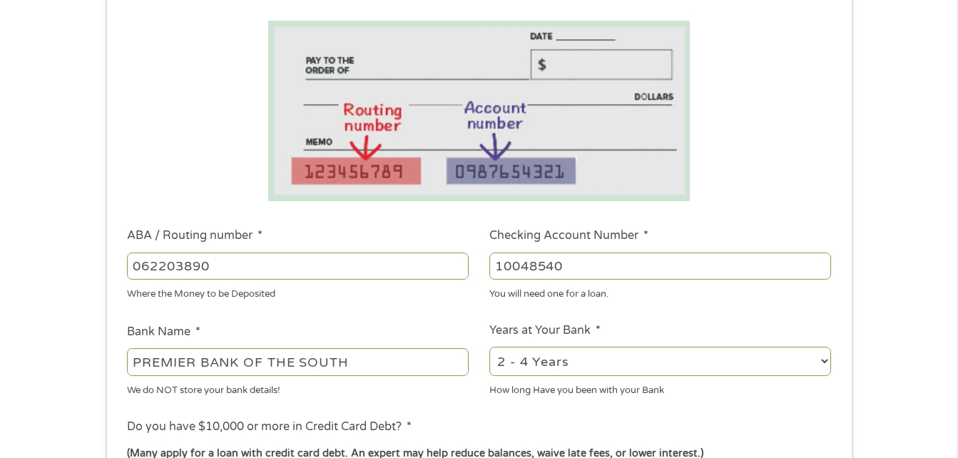
type input "10048540"
click at [529, 363] on select "2 - 4 Years 6 - 12 Months 1 - 2 Years Over 4 Years" at bounding box center [661, 361] width 342 height 29
click at [528, 348] on select "2 - 4 Years 6 - 12 Months 1 - 2 Years Over 4 Years" at bounding box center [661, 361] width 342 height 29
click at [545, 363] on select "2 - 4 Years 6 - 12 Months 1 - 2 Years Over 4 Years" at bounding box center [661, 361] width 342 height 29
select select "60months"
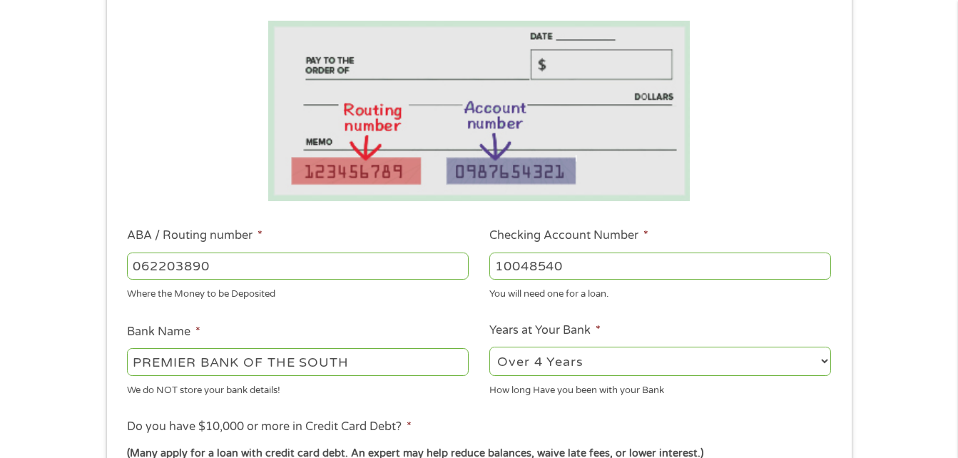
click at [490, 347] on select "2 - 4 Years 6 - 12 Months 1 - 2 Years Over 4 Years" at bounding box center [661, 361] width 342 height 29
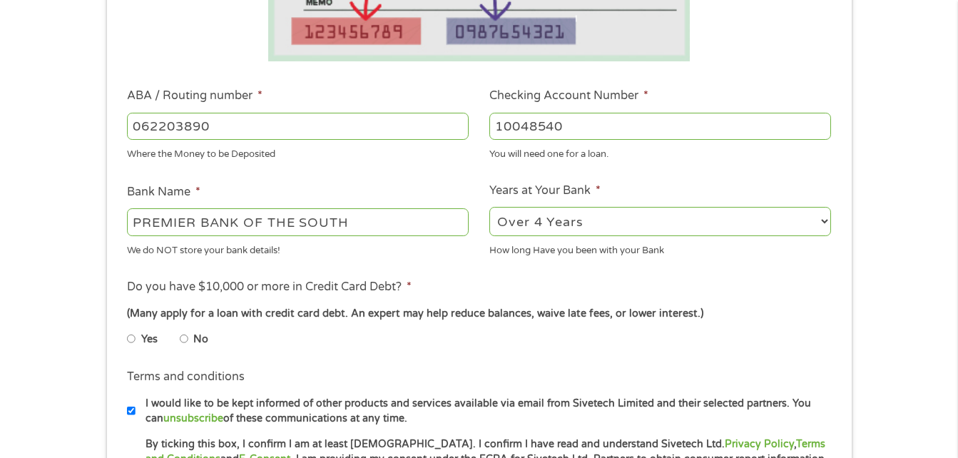
scroll to position [378, 0]
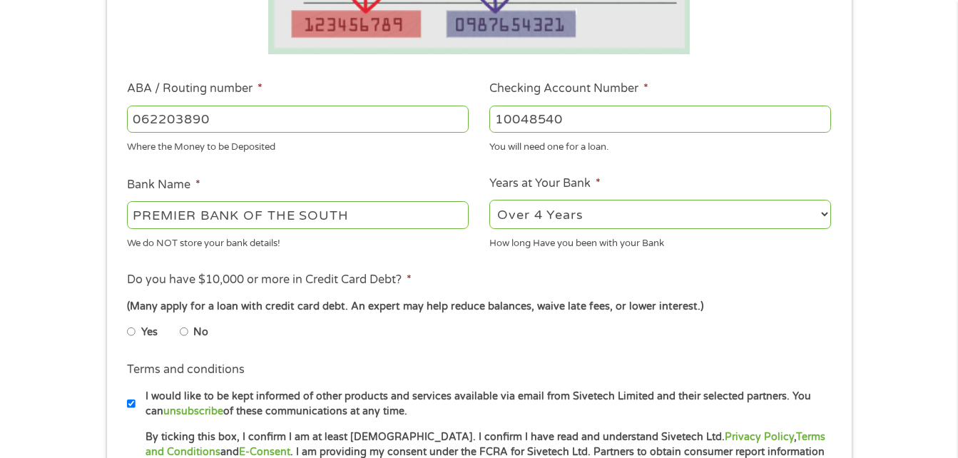
click at [186, 335] on input "No" at bounding box center [184, 331] width 9 height 23
radio input "true"
click at [129, 410] on input "I would like to be kept informed of other products and services available via e…" at bounding box center [131, 403] width 9 height 23
checkbox input "false"
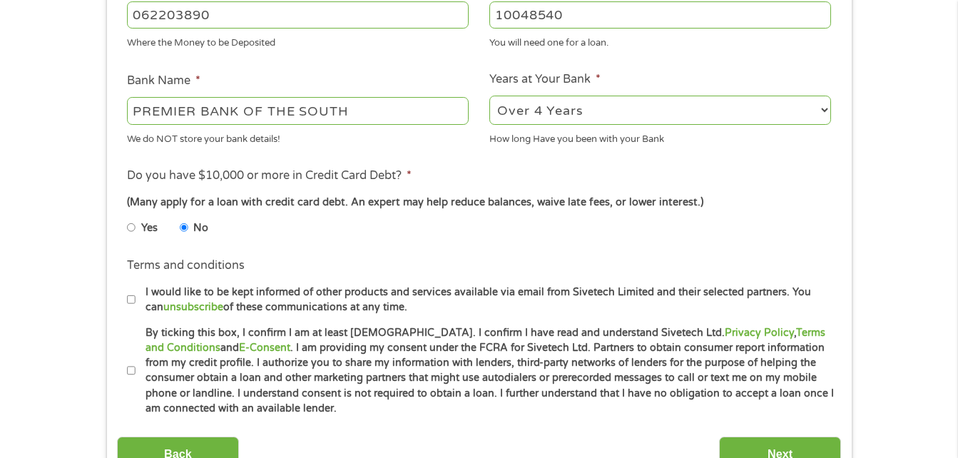
scroll to position [488, 0]
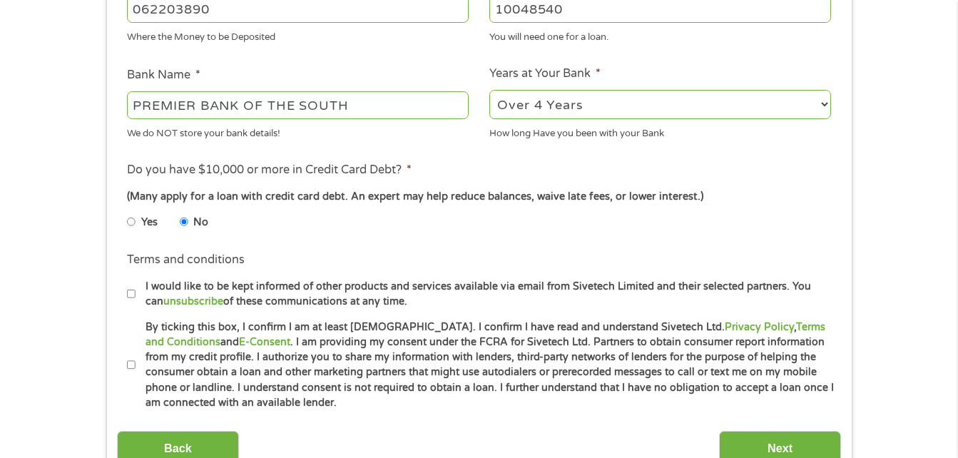
click at [128, 375] on input "By ticking this box, I confirm I am at least [DEMOGRAPHIC_DATA]. I confirm I ha…" at bounding box center [131, 365] width 9 height 23
checkbox input "true"
click at [789, 440] on input "Next" at bounding box center [780, 448] width 122 height 35
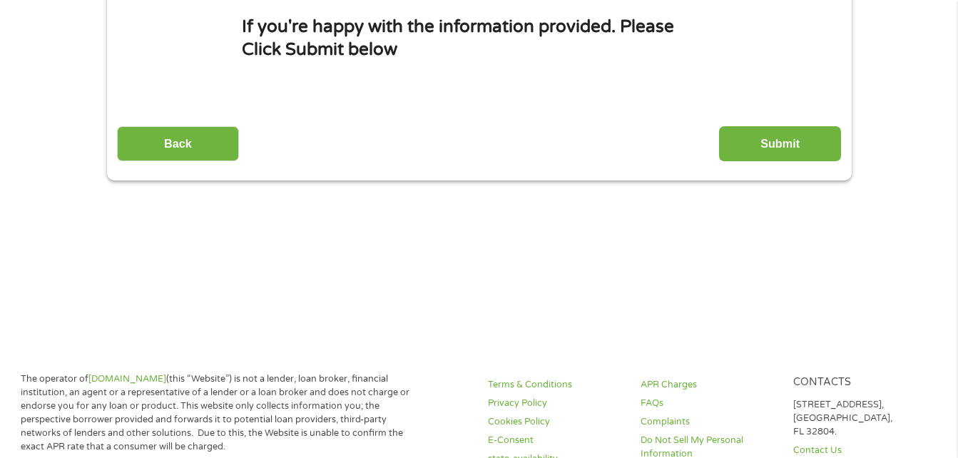
scroll to position [0, 0]
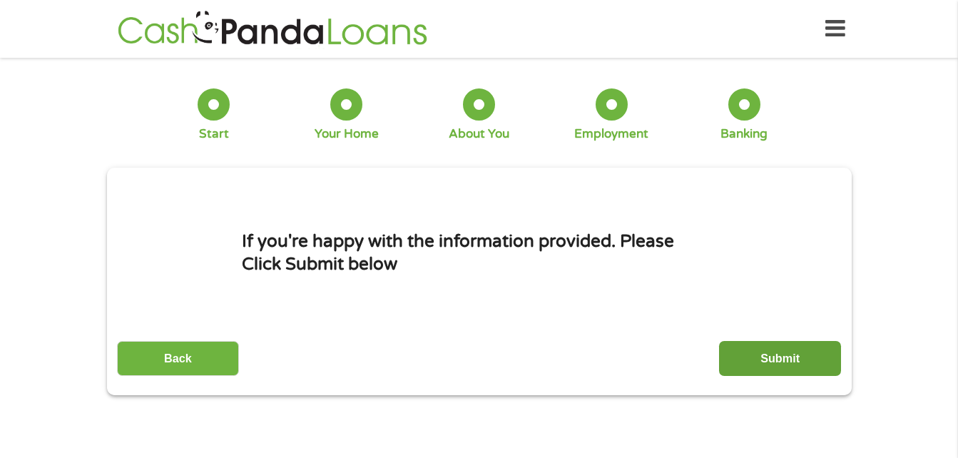
click at [781, 348] on input "Submit" at bounding box center [780, 358] width 122 height 35
